Goal: Communication & Community: Answer question/provide support

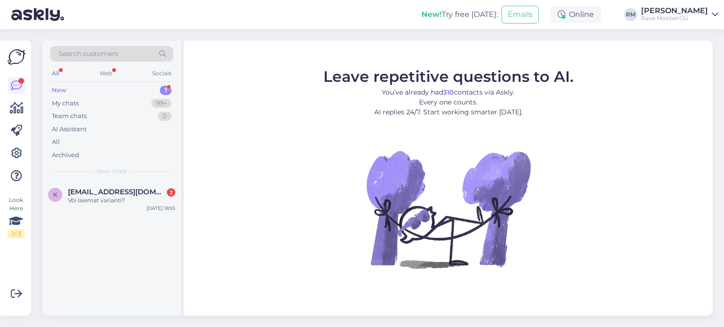
click at [62, 90] on div "New" at bounding box center [59, 90] width 15 height 9
click at [88, 193] on span "[EMAIL_ADDRESS][DOMAIN_NAME]" at bounding box center [117, 192] width 98 height 8
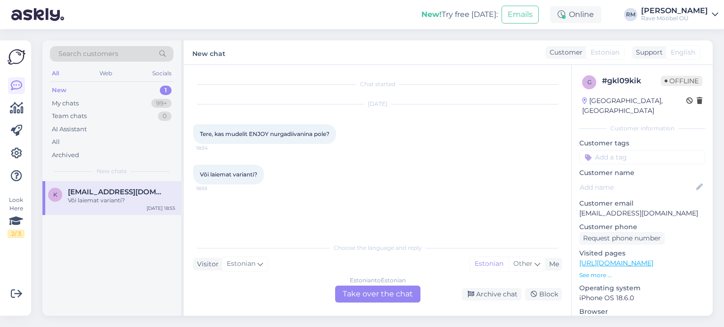
click at [358, 294] on div "Estonian to Estonian Take over the chat" at bounding box center [377, 294] width 85 height 17
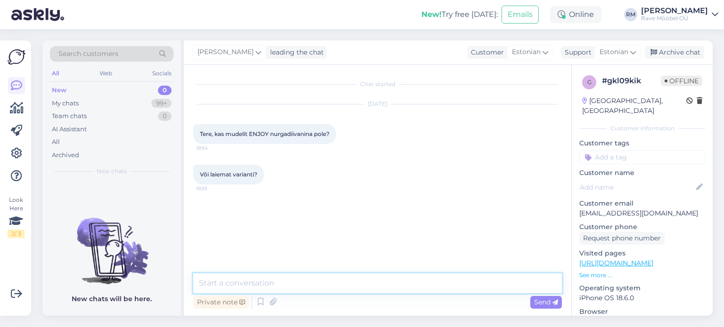
click at [286, 280] on textarea at bounding box center [377, 284] width 368 height 20
click at [249, 284] on textarea "Tere, täname ui tundmast" at bounding box center [377, 284] width 368 height 20
click at [260, 284] on textarea "Tere, täname hui tundmast" at bounding box center [377, 284] width 368 height 20
click at [305, 282] on textarea "Tere, täname huvi tundmast" at bounding box center [377, 284] width 368 height 20
click at [313, 283] on textarea "Tere, täname huvi tundmast." at bounding box center [377, 284] width 368 height 20
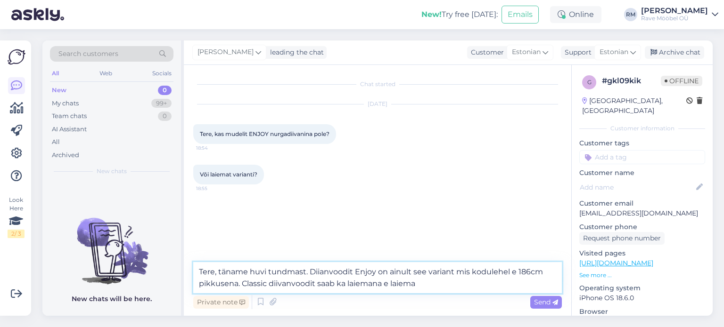
drag, startPoint x: 415, startPoint y: 284, endPoint x: 392, endPoint y: 283, distance: 23.1
click at [392, 283] on textarea "Tere, täname huvi tundmast. Diianvoodit Enjoy on ainult see variant mis koduleh…" at bounding box center [377, 277] width 368 height 31
click at [505, 283] on textarea "Tere, täname huvi tundmast. Diianvoodit Enjoy on ainult see variant mis koduleh…" at bounding box center [377, 277] width 368 height 31
click at [545, 284] on textarea "Tere, täname huvi tundmast. Diianvoodit Enjoy on ainult see variant mis koduleh…" at bounding box center [377, 277] width 368 height 31
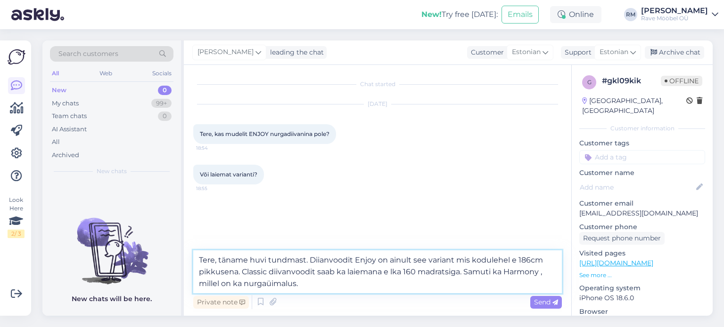
click at [266, 286] on textarea "Tere, täname huvi tundmast. Diianvoodit Enjoy on ainult see variant mis koduleh…" at bounding box center [377, 272] width 368 height 43
click at [271, 285] on textarea "Tere, täname huvi tundmast. Diianvoodit Enjoy on ainult see variant mis koduleh…" at bounding box center [377, 272] width 368 height 43
click at [393, 270] on textarea "Tere, täname huvi tundmast. Diianvoodit Enjoy on ainult see variant mis koduleh…" at bounding box center [377, 272] width 368 height 43
click at [537, 271] on textarea "Tere, täname huvi tundmast. Diianvoodit Enjoy on ainult see variant mis koduleh…" at bounding box center [377, 272] width 368 height 43
click at [268, 282] on textarea "Tere, täname huvi tundmast. Diianvoodit Enjoy on ainult see variant mis koduleh…" at bounding box center [377, 272] width 368 height 43
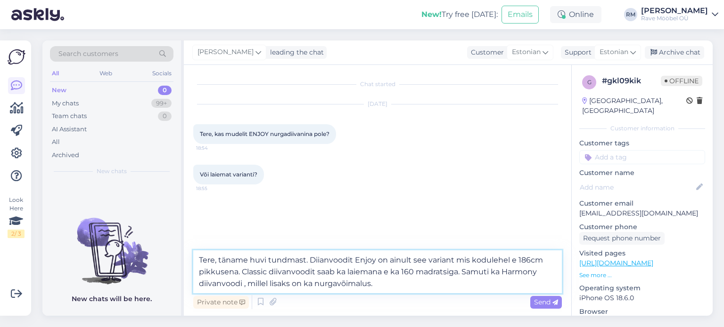
click at [301, 284] on textarea "Tere, täname huvi tundmast. Diianvoodit Enjoy on ainult see variant mis koduleh…" at bounding box center [377, 272] width 368 height 43
click at [368, 286] on textarea "Tere, täname huvi tundmast. Diianvoodit Enjoy on ainult see variant mis koduleh…" at bounding box center [377, 272] width 368 height 43
type textarea "Tere, täname huvi tundmast. Diianvoodit Enjoy on ainult see variant mis koduleh…"
click at [538, 300] on span "Send" at bounding box center [546, 302] width 24 height 8
